Goal: Find specific page/section: Find specific page/section

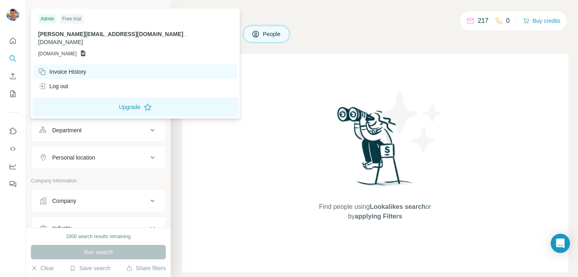
click at [79, 65] on div "Invoice History" at bounding box center [135, 72] width 204 height 14
